Goal: Transaction & Acquisition: Subscribe to service/newsletter

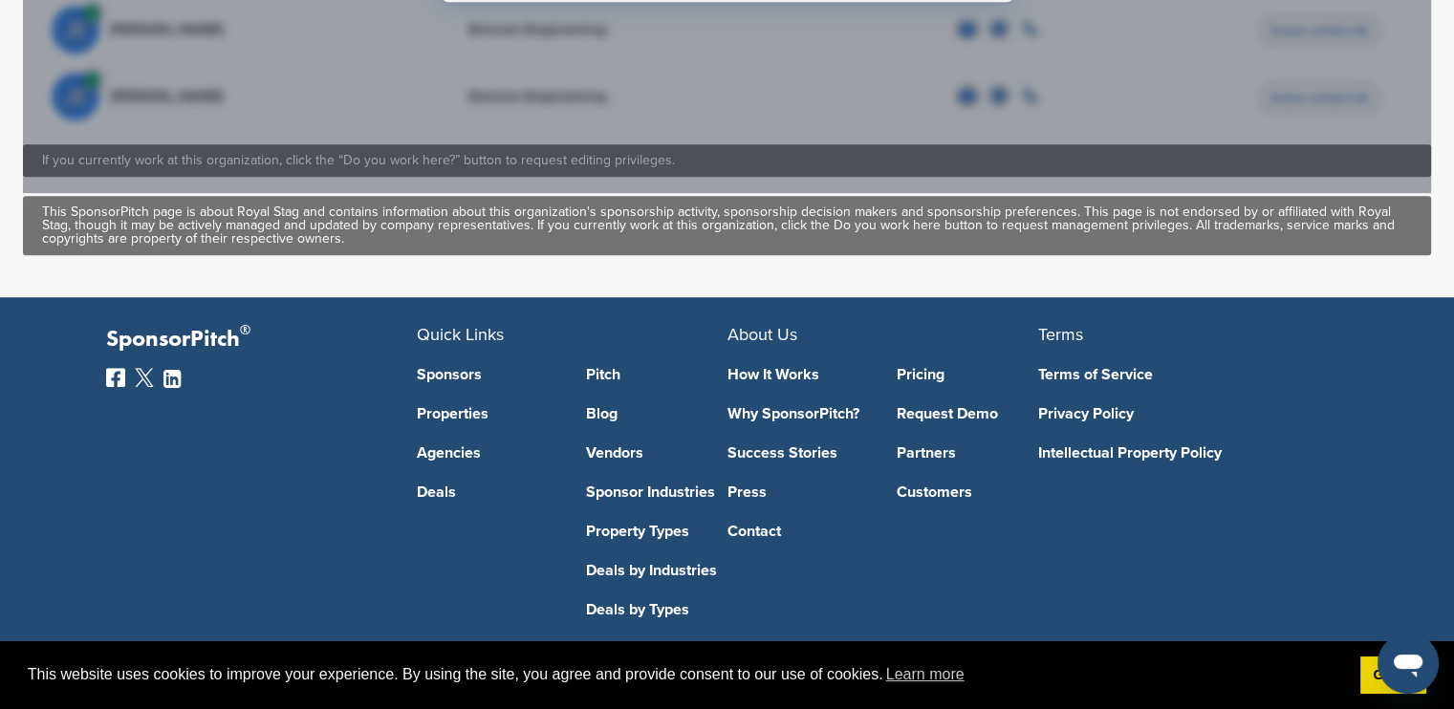
scroll to position [1407, 0]
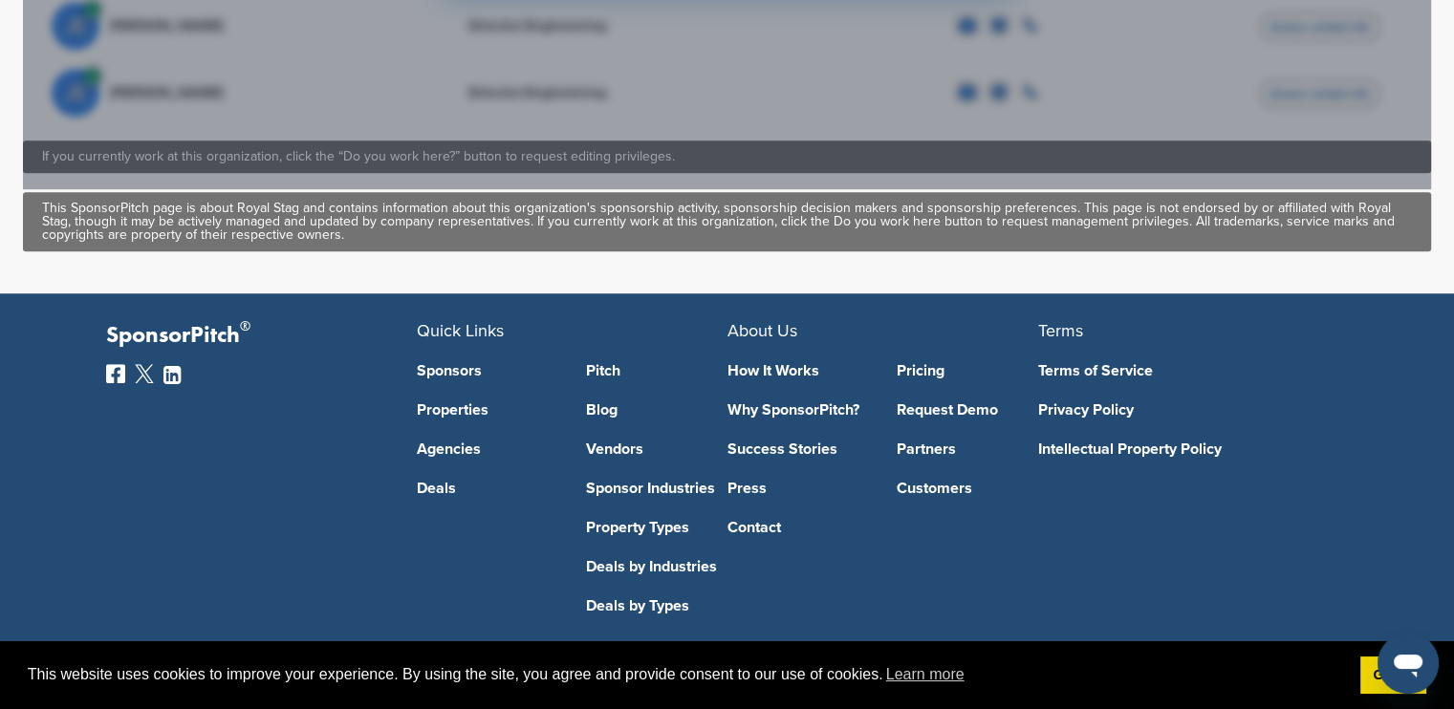
drag, startPoint x: 1466, startPoint y: 39, endPoint x: 1468, endPoint y: 518, distance: 479.0
click at [470, 363] on link "Sponsors" at bounding box center [488, 370] width 142 height 15
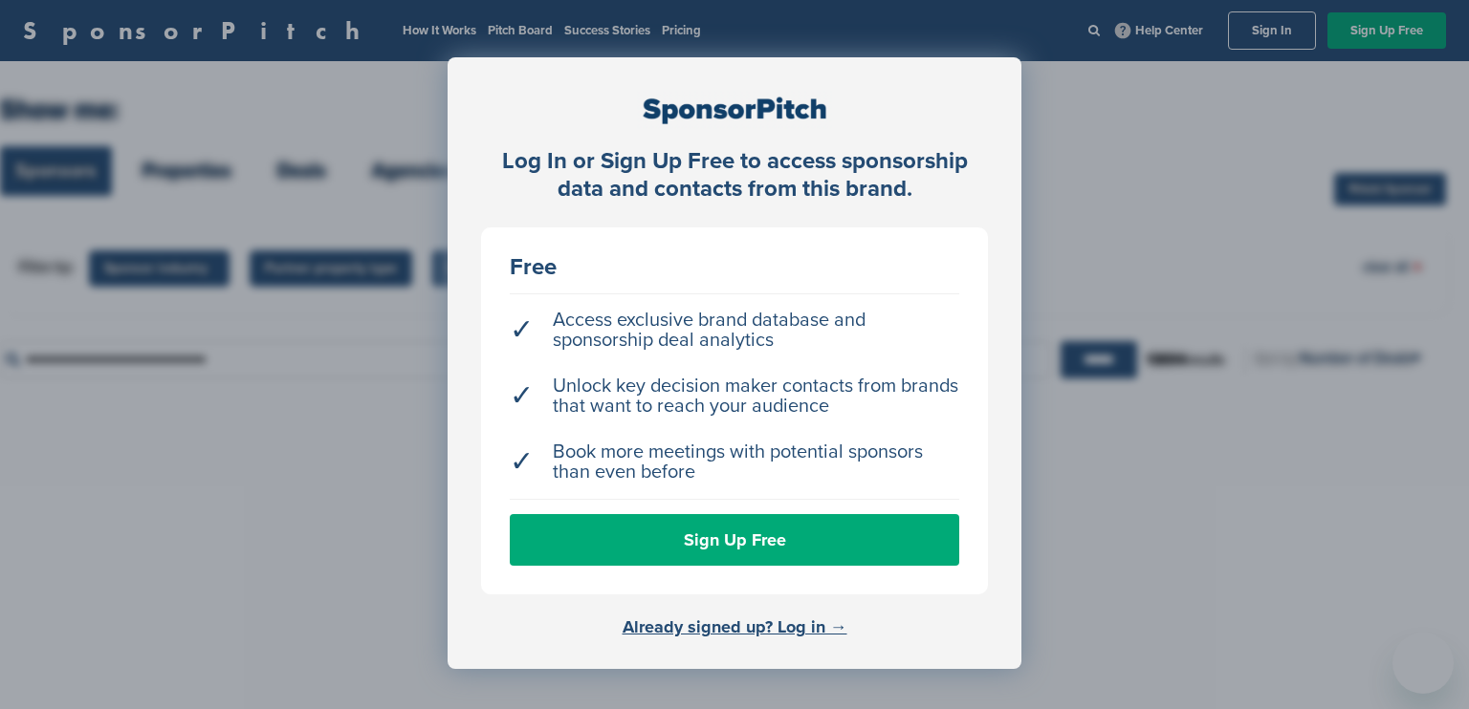
click at [876, 19] on div "Log In or Sign Up Free to access sponsorship data and contacts from this brand.…" at bounding box center [734, 402] width 1469 height 805
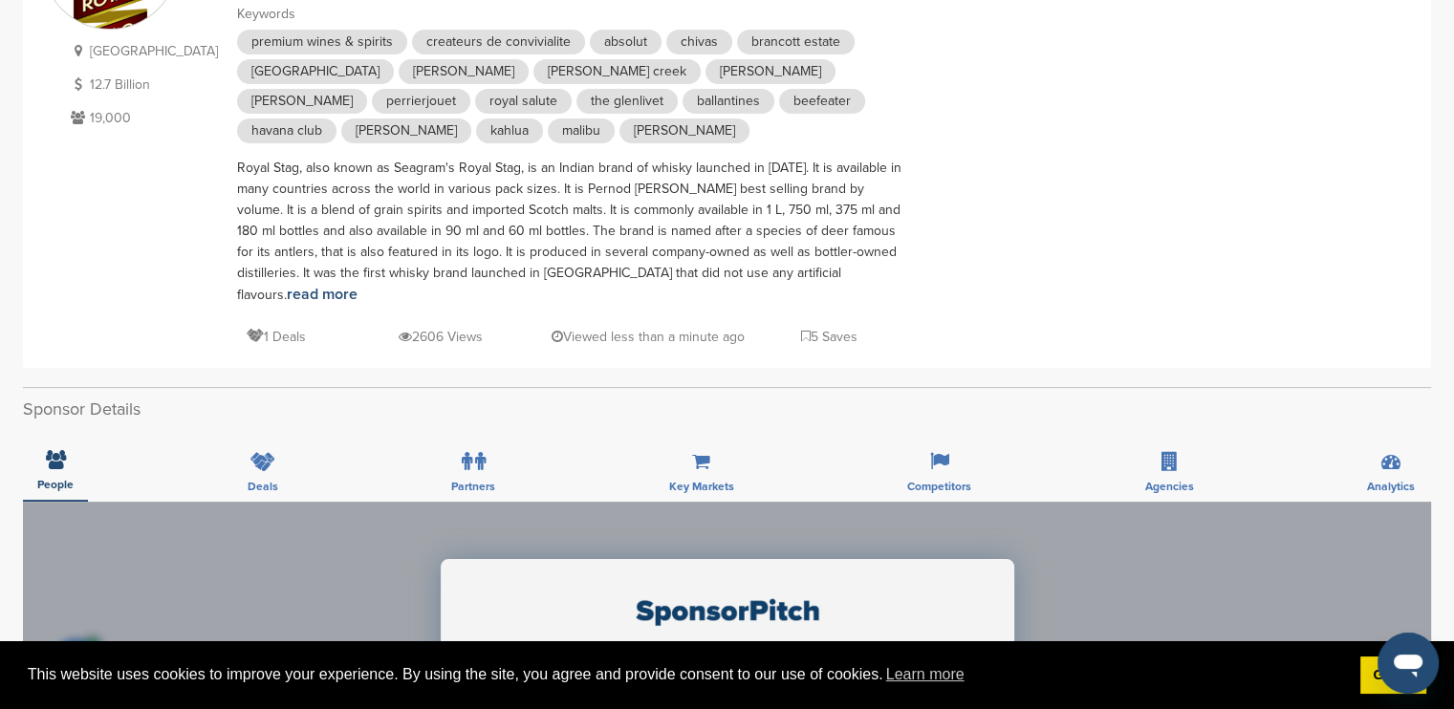
scroll to position [228, 0]
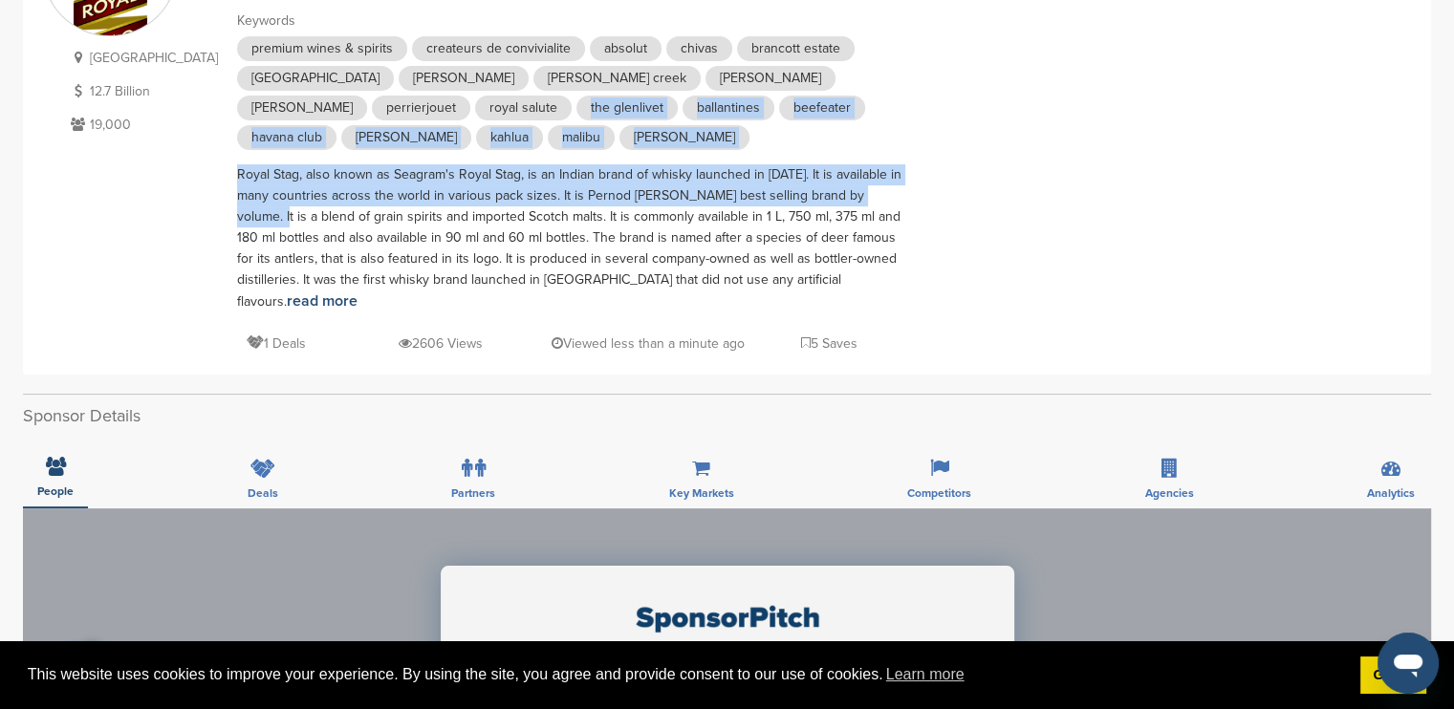
drag, startPoint x: 1453, startPoint y: 191, endPoint x: 1448, endPoint y: 118, distance: 73.8
click at [1448, 118] on div "You have reached your monthly limit. Please upgrade to access more. Upgrade on …" at bounding box center [727, 654] width 1454 height 1640
